Goal: Navigation & Orientation: Find specific page/section

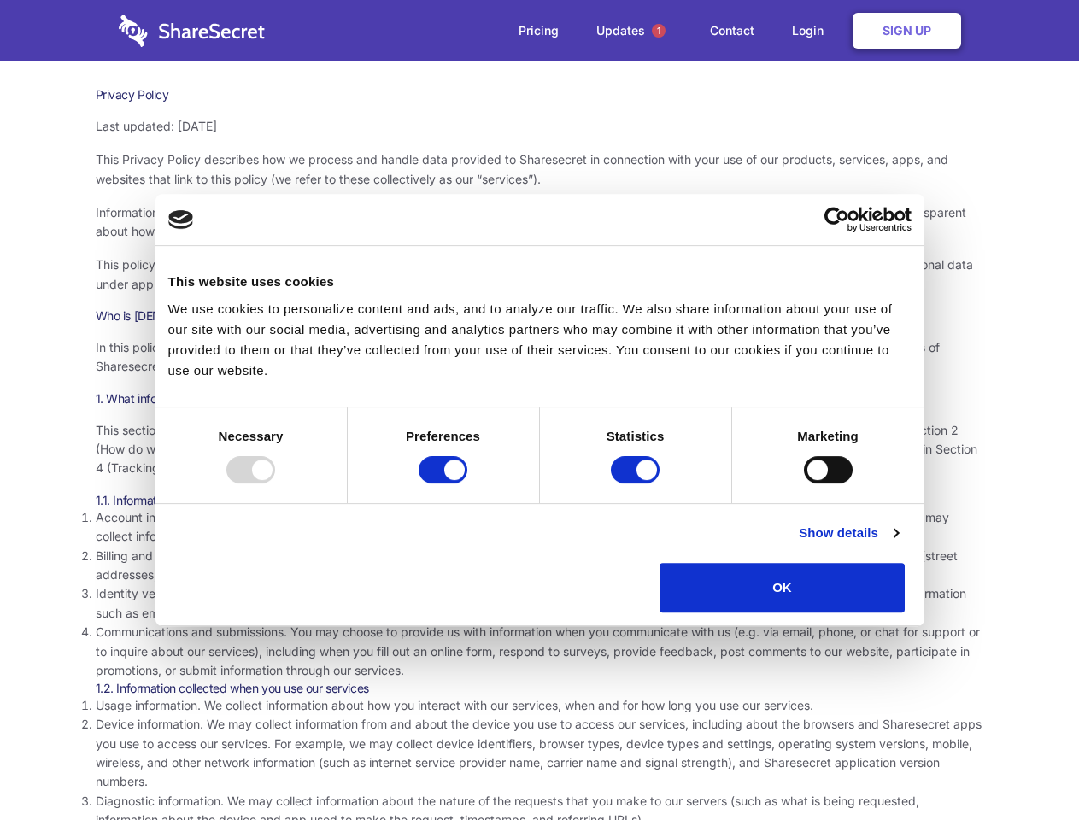
click at [275, 484] on div at bounding box center [250, 469] width 49 height 27
click at [467, 484] on input "Preferences" at bounding box center [443, 469] width 49 height 27
click at [637, 484] on input "Statistics" at bounding box center [635, 469] width 49 height 27
checkbox input "false"
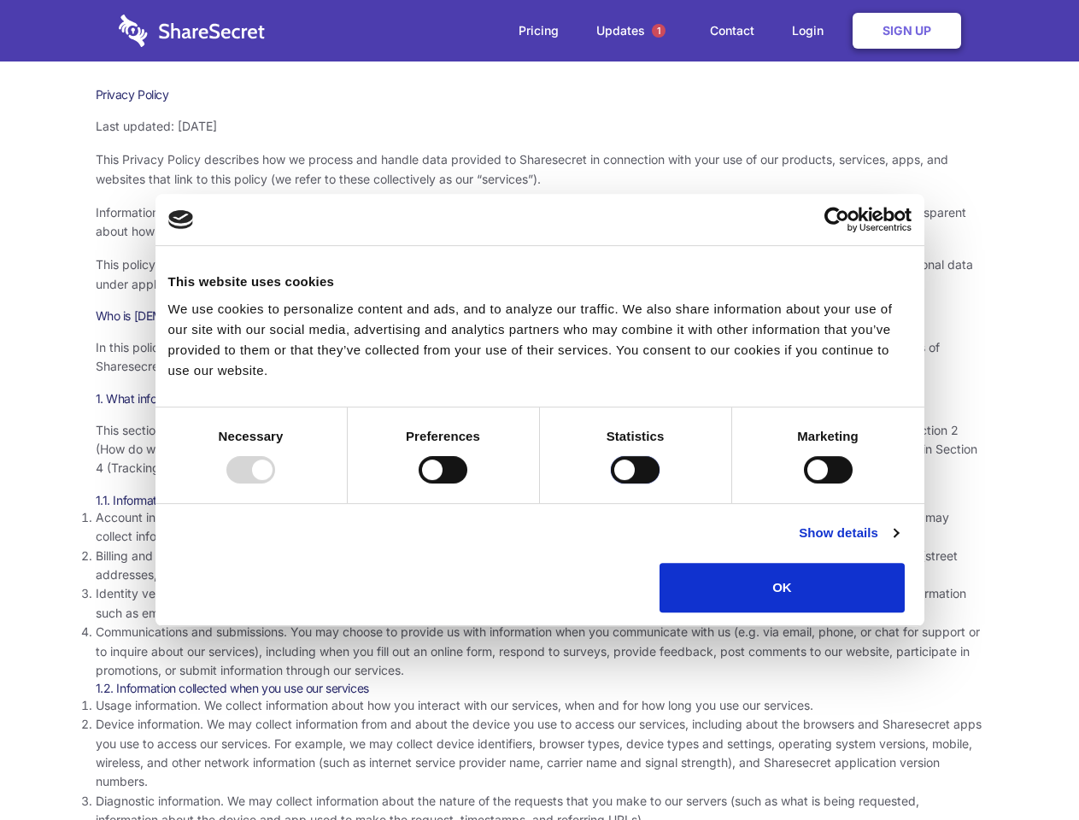
checkbox input "false"
click at [804, 484] on input "Marketing" at bounding box center [828, 469] width 49 height 27
checkbox input "true"
click at [898, 543] on link "Show details" at bounding box center [848, 533] width 99 height 21
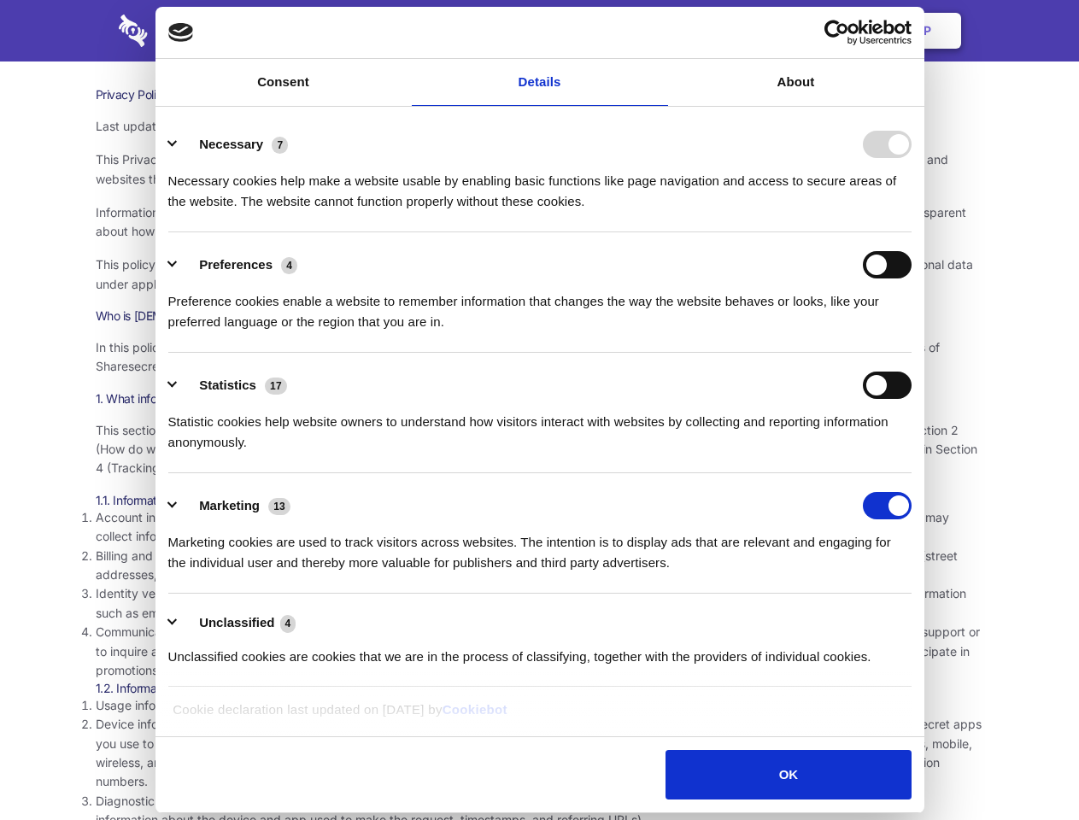
click at [944, 619] on li "Identity verification information. Some services require you to verify your ide…" at bounding box center [540, 604] width 889 height 38
click at [658, 31] on span "1" at bounding box center [659, 31] width 14 height 14
